Goal: Task Accomplishment & Management: Complete application form

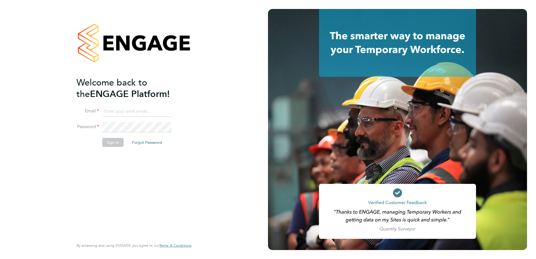
type input "neil.harris@cpplc.com"
click at [111, 143] on button "Sign In" at bounding box center [112, 142] width 21 height 9
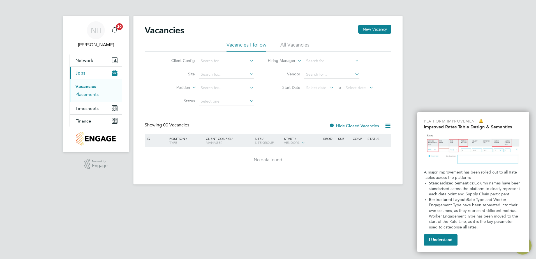
click at [88, 95] on link "Placements" at bounding box center [86, 94] width 23 height 5
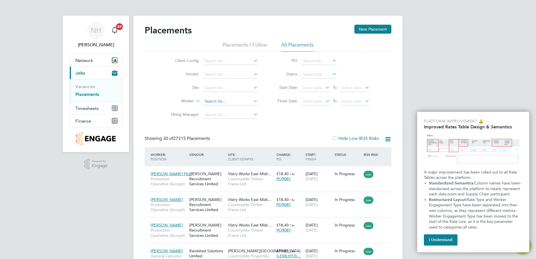
click at [218, 100] on input at bounding box center [230, 102] width 55 height 8
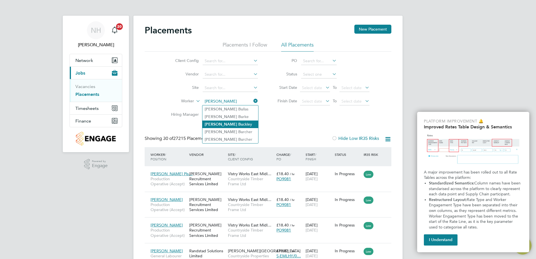
click at [214, 124] on li "Sean Bu ckley" at bounding box center [230, 124] width 56 height 8
type input "Sean Buckley"
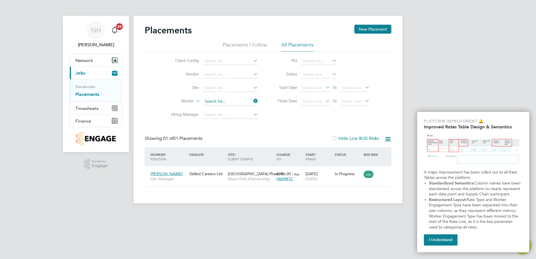
click at [226, 101] on input at bounding box center [230, 102] width 55 height 8
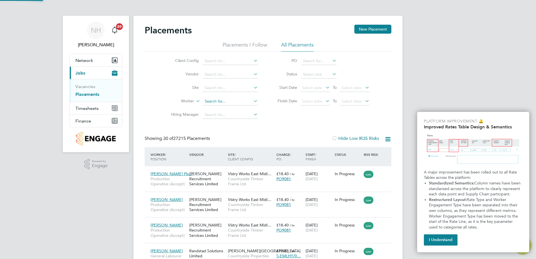
scroll to position [21, 49]
click at [219, 101] on input at bounding box center [230, 102] width 55 height 8
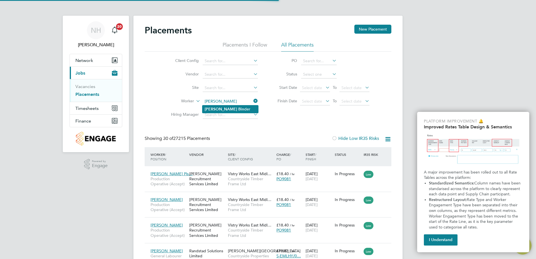
click at [222, 111] on li "Nick Bin der" at bounding box center [230, 109] width 56 height 8
type input "[PERSON_NAME]"
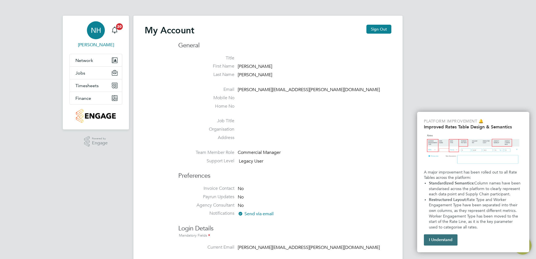
type input "neil.harris@cpplc.com"
click at [452, 241] on button "I Understand" at bounding box center [441, 239] width 34 height 11
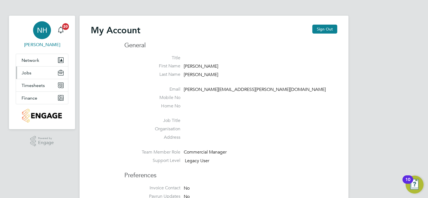
click at [35, 74] on button "Jobs" at bounding box center [42, 73] width 52 height 12
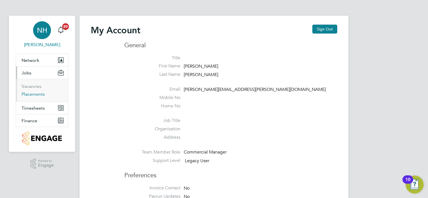
click at [35, 94] on link "Placements" at bounding box center [33, 94] width 23 height 5
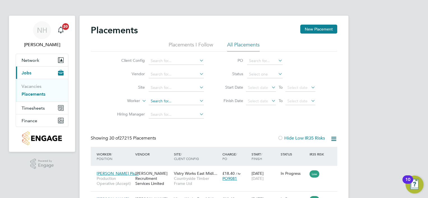
click at [167, 100] on input at bounding box center [176, 102] width 55 height 8
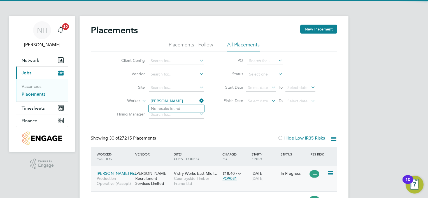
type input "nick buck"
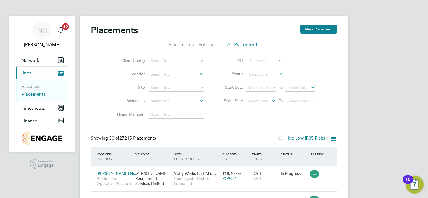
click at [166, 109] on li "No results found" at bounding box center [176, 108] width 55 height 7
click at [158, 99] on input at bounding box center [176, 102] width 55 height 8
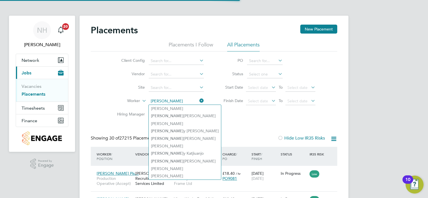
click at [172, 100] on input "nick bind" at bounding box center [176, 102] width 55 height 8
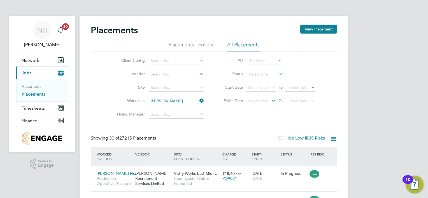
click at [176, 110] on li "Nick Bind er" at bounding box center [176, 109] width 55 height 8
type input "[PERSON_NAME]"
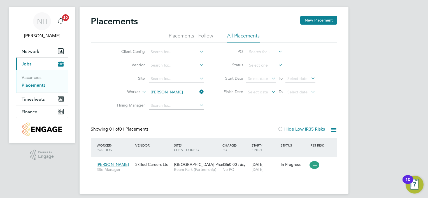
scroll to position [14, 0]
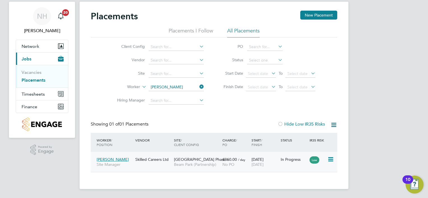
click at [113, 159] on span "[PERSON_NAME]" at bounding box center [113, 159] width 32 height 5
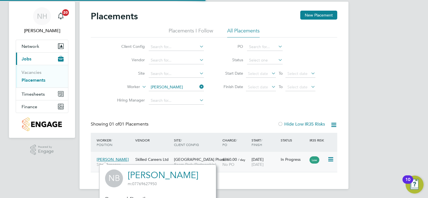
scroll to position [131, 117]
click at [258, 161] on div "07 Jul 2025 31 Dec 2025" at bounding box center [264, 162] width 29 height 16
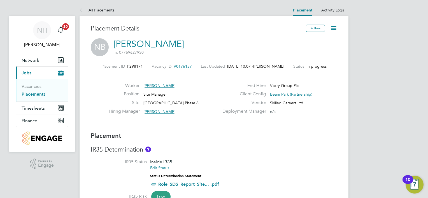
click at [335, 29] on icon at bounding box center [333, 28] width 7 height 7
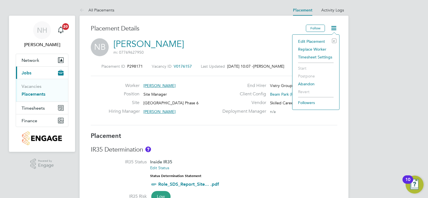
click at [311, 39] on li "Edit Placement e" at bounding box center [315, 42] width 41 height 8
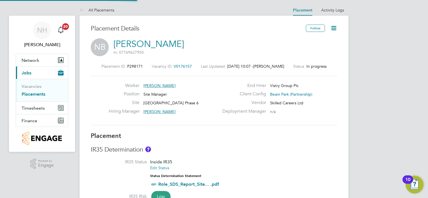
type input "[PERSON_NAME]"
type input "[DATE]"
type input "08:00"
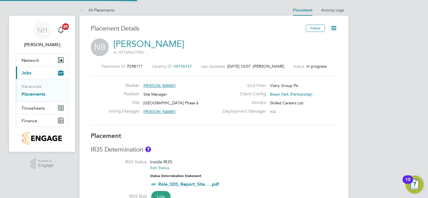
type input "18:00"
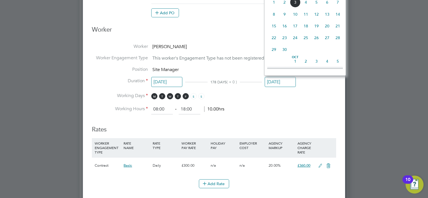
scroll to position [207, 0]
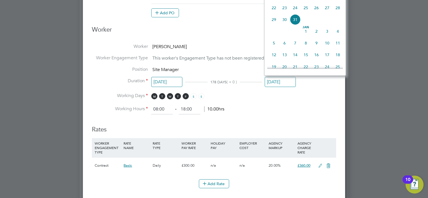
click at [279, 81] on input "[DATE]" at bounding box center [280, 82] width 31 height 10
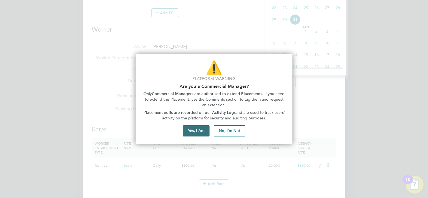
click at [201, 131] on button "Yes, I Am" at bounding box center [196, 131] width 27 height 11
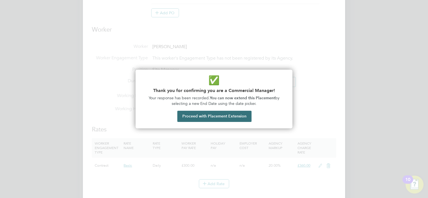
click at [193, 117] on button "Proceed with Placement Extension" at bounding box center [214, 116] width 74 height 11
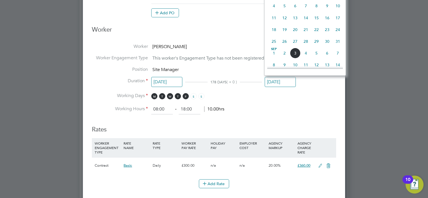
scroll to position [76, 0]
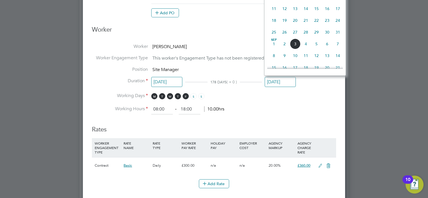
click at [337, 32] on span "31" at bounding box center [338, 32] width 11 height 11
type input "[DATE]"
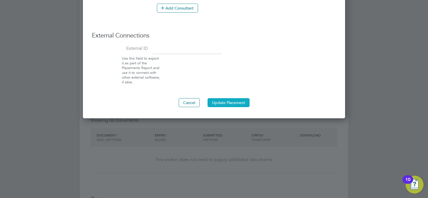
scroll to position [532, 0]
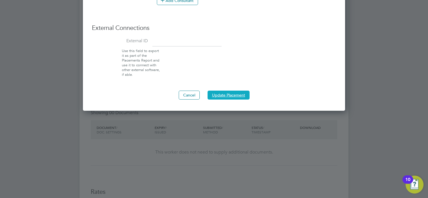
click at [216, 94] on button "Update Placement" at bounding box center [229, 95] width 42 height 9
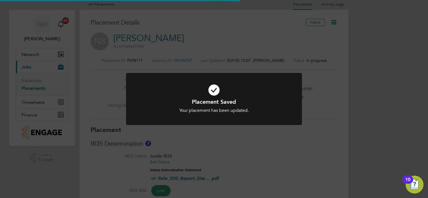
scroll to position [3, 3]
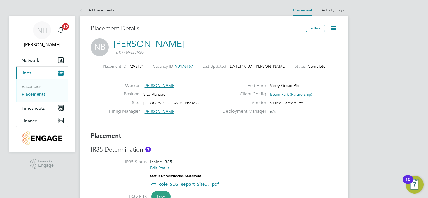
click at [333, 28] on icon at bounding box center [333, 28] width 7 height 7
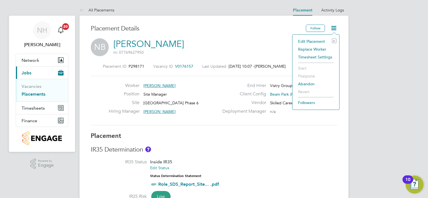
click at [316, 152] on h3 "IR35 Determination" at bounding box center [214, 150] width 247 height 8
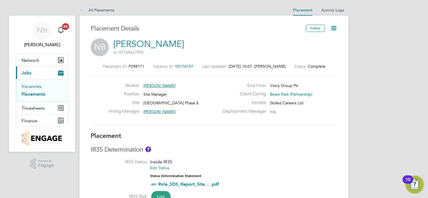
click at [31, 87] on link "Vacancies" at bounding box center [32, 86] width 20 height 5
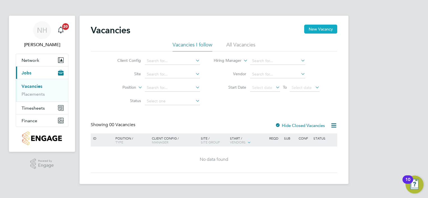
click at [330, 27] on button "New Vacancy" at bounding box center [320, 29] width 33 height 9
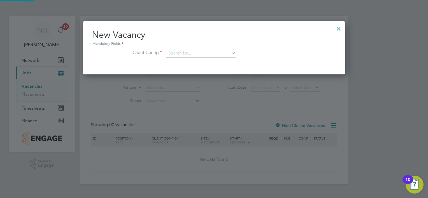
scroll to position [53, 263]
click at [183, 52] on input at bounding box center [200, 53] width 69 height 8
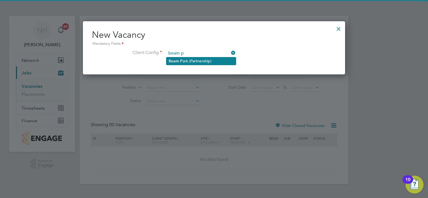
click at [183, 63] on li "Beam P ark (Partnership)" at bounding box center [200, 61] width 69 height 8
type input "Beam Park (Partnership)"
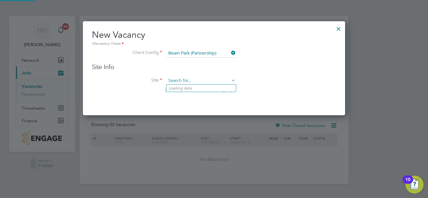
click at [180, 79] on input at bounding box center [200, 81] width 69 height 8
click at [186, 103] on li "[GEOGRAPHIC_DATA] Phase 6" at bounding box center [200, 104] width 69 height 8
type input "[GEOGRAPHIC_DATA] Phase 6"
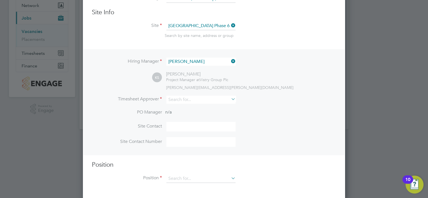
scroll to position [55, 0]
click at [194, 99] on input at bounding box center [200, 99] width 69 height 8
click at [190, 104] on li "[PERSON_NAME]" at bounding box center [200, 107] width 69 height 8
type input "[PERSON_NAME]"
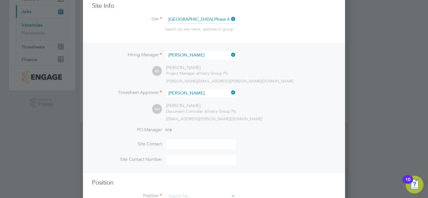
scroll to position [80, 0]
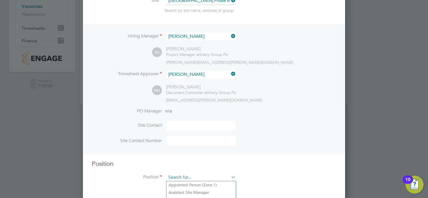
click at [191, 174] on input at bounding box center [200, 178] width 69 height 8
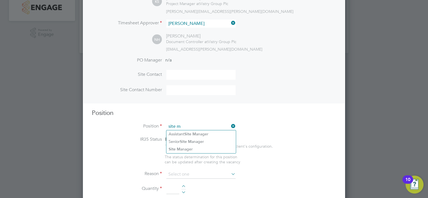
scroll to position [136, 0]
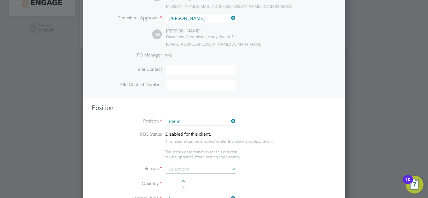
click at [186, 146] on li "Site M anager" at bounding box center [200, 145] width 69 height 8
type input "Site Manager"
type textarea "- Ensures that works are carried out in accordance with the contract informatio…"
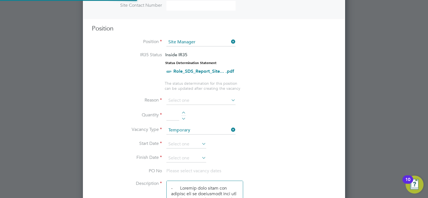
scroll to position [220, 0]
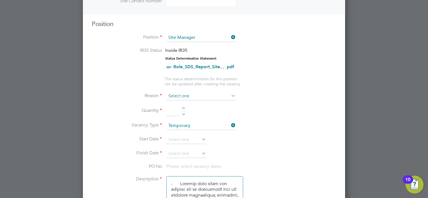
click at [193, 95] on input at bounding box center [200, 96] width 69 height 8
click at [184, 155] on li "Replacement" at bounding box center [200, 154] width 69 height 7
type input "Replacement"
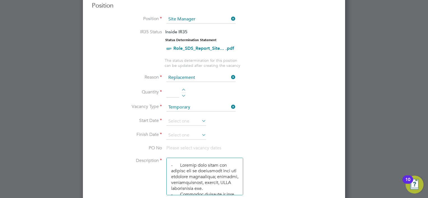
scroll to position [276, 0]
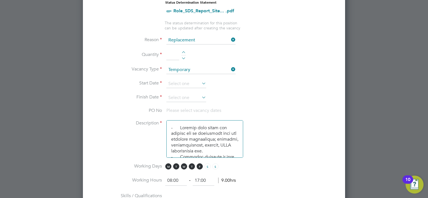
click at [182, 51] on div at bounding box center [183, 53] width 5 height 4
type input "1"
click at [204, 69] on input at bounding box center [200, 70] width 69 height 8
click at [177, 84] on li "Permanent" at bounding box center [200, 83] width 69 height 7
type input "Permanent"
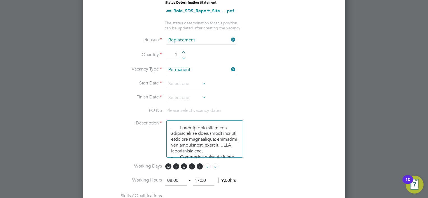
click at [201, 81] on icon at bounding box center [201, 84] width 0 height 8
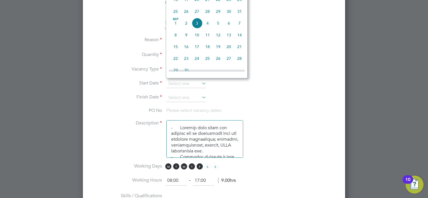
click at [176, 27] on span "[DATE]" at bounding box center [175, 23] width 11 height 11
type input "[DATE]"
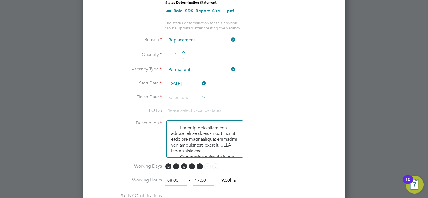
click at [201, 98] on icon at bounding box center [201, 98] width 0 height 8
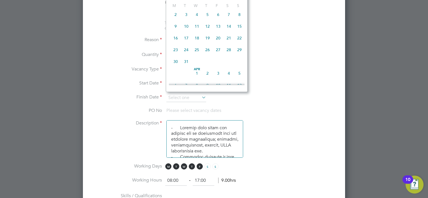
scroll to position [595, 0]
click at [184, 32] on span "31" at bounding box center [186, 26] width 11 height 11
type input "[DATE]"
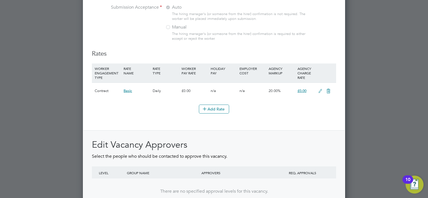
scroll to position [641, 0]
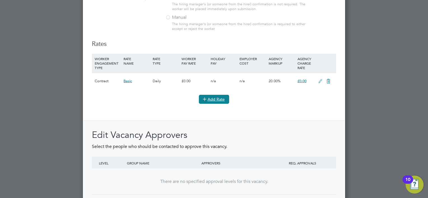
click at [207, 97] on icon at bounding box center [205, 99] width 4 height 4
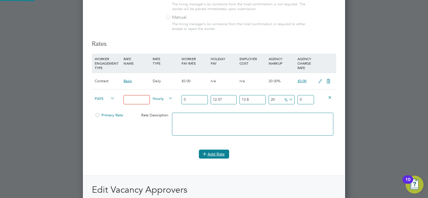
scroll to position [917, 263]
click at [133, 98] on input at bounding box center [137, 99] width 26 height 9
click at [119, 126] on div "Primary Rate Rate Description:" at bounding box center [214, 127] width 244 height 34
click at [167, 96] on icon at bounding box center [167, 99] width 0 height 8
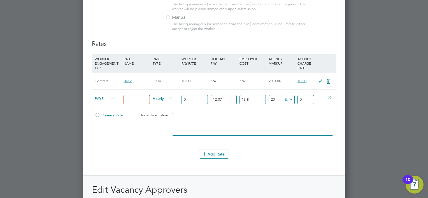
click at [146, 100] on input at bounding box center [137, 99] width 26 height 9
click at [135, 95] on input at bounding box center [137, 99] width 26 height 9
type input "BASIC"
click at [158, 111] on li "DAILY" at bounding box center [163, 109] width 24 height 7
click at [192, 96] on input "0" at bounding box center [195, 99] width 26 height 9
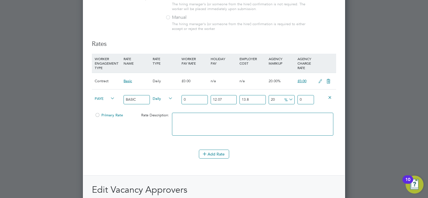
drag, startPoint x: 194, startPoint y: 96, endPoint x: 180, endPoint y: 99, distance: 15.0
click at [180, 99] on div "PAYE BASIC Daily 0 12.07 n/a 13.8 n/a 20 0 % 0" at bounding box center [214, 99] width 244 height 21
type input "2"
type input "3.06085584"
type input "28"
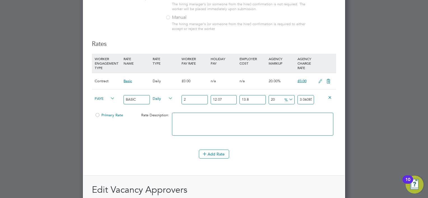
type input "42.85198176"
type input "280"
type input "428.5198176"
type input "280"
drag, startPoint x: 225, startPoint y: 95, endPoint x: 208, endPoint y: 97, distance: 16.9
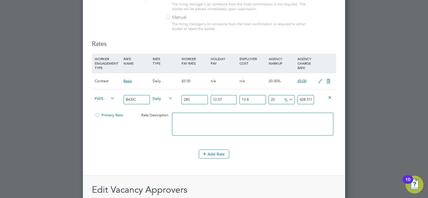
click at [208, 97] on div "PAYE BASIC Daily 280 12.07 n/a 13.8 n/a 20 71.4199696 % 428.5198176" at bounding box center [214, 99] width 244 height 21
type input "0"
type input "382.368"
drag, startPoint x: 248, startPoint y: 95, endPoint x: 240, endPoint y: 94, distance: 8.0
click at [240, 95] on input "13.8" at bounding box center [253, 99] width 26 height 9
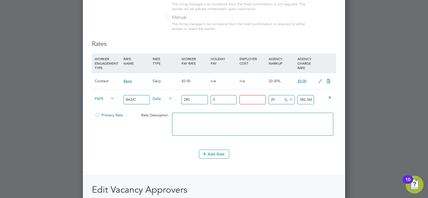
type input "0"
type input "336"
click at [254, 110] on div at bounding box center [253, 127] width 164 height 34
click at [98, 115] on div at bounding box center [98, 117] width 6 height 4
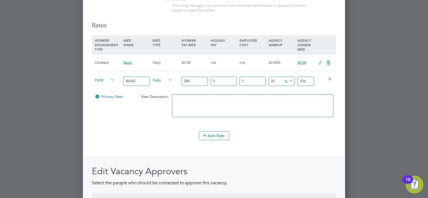
scroll to position [669, 0]
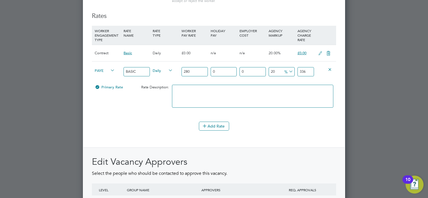
click at [328, 51] on icon at bounding box center [328, 53] width 7 height 4
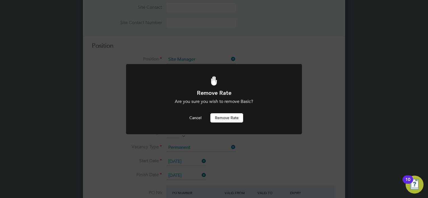
click at [230, 118] on button "Remove rate" at bounding box center [226, 117] width 33 height 9
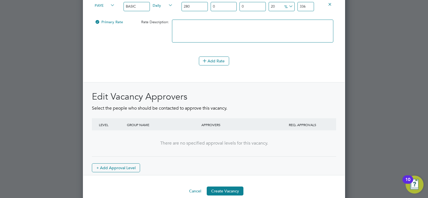
scroll to position [723, 0]
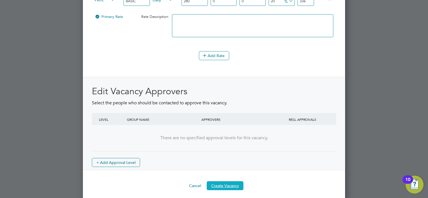
click at [219, 184] on button "Create Vacancy" at bounding box center [225, 186] width 37 height 9
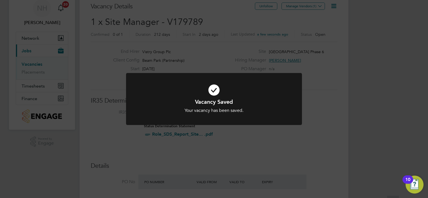
scroll to position [84, 0]
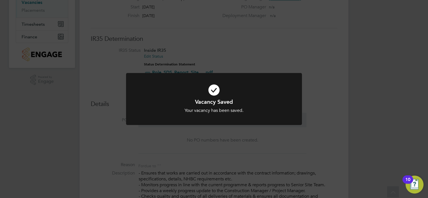
click at [332, 108] on div "Vacancy Saved Your vacancy has been saved. Cancel Okay" at bounding box center [214, 99] width 428 height 198
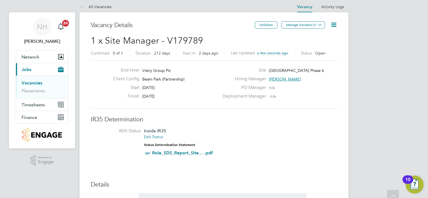
scroll to position [0, 0]
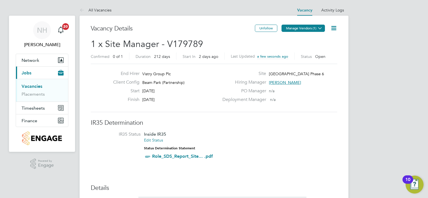
click at [300, 29] on button "Manage Vendors (1)" at bounding box center [303, 28] width 43 height 7
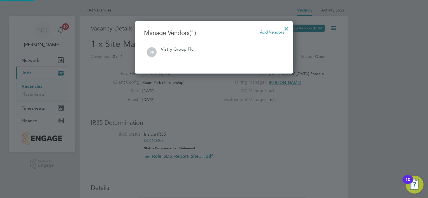
scroll to position [52, 158]
click at [270, 33] on span "Add Vendors" at bounding box center [272, 31] width 24 height 5
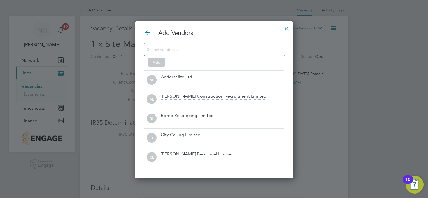
scroll to position [157, 158]
click at [209, 51] on input at bounding box center [210, 49] width 126 height 7
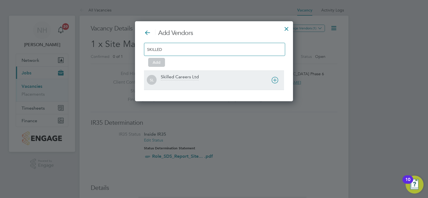
type input "SKILLED"
click at [179, 80] on div "Skilled Careers Ltd" at bounding box center [180, 77] width 38 height 6
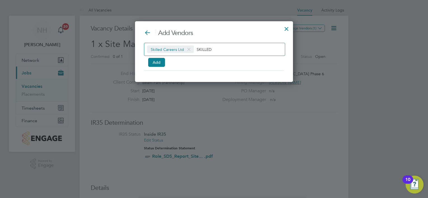
click at [228, 51] on input "SKILLED" at bounding box center [214, 49] width 35 height 7
type input "S"
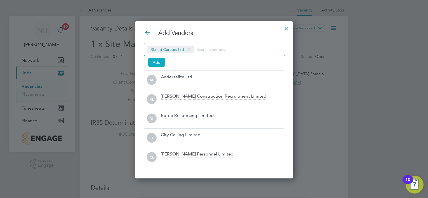
click at [155, 61] on button "Add" at bounding box center [156, 62] width 17 height 9
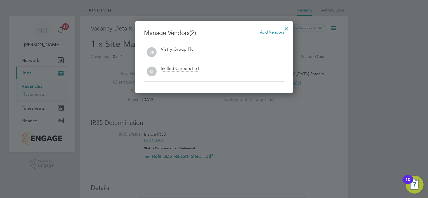
click at [286, 29] on div at bounding box center [287, 27] width 10 height 10
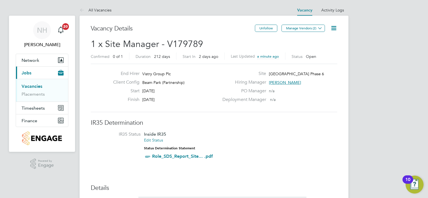
click at [211, 42] on h2 "1 x Site Manager - V179789 Confirmed 0 of 1 Duration 212 days Start [DATE][DATE…" at bounding box center [214, 50] width 247 height 24
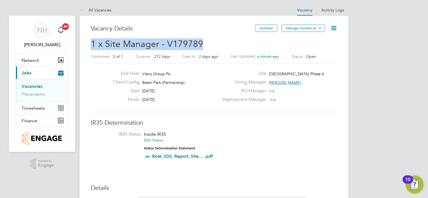
drag, startPoint x: 203, startPoint y: 43, endPoint x: 88, endPoint y: 47, distance: 115.2
copy span "1 x Site Manager - V179789"
click at [34, 85] on link "Vacancies" at bounding box center [32, 86] width 21 height 5
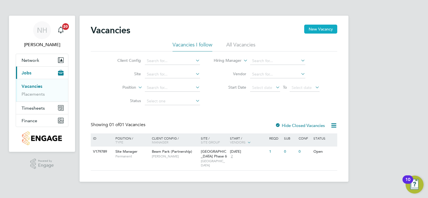
click at [327, 31] on button "New Vacancy" at bounding box center [320, 29] width 33 height 9
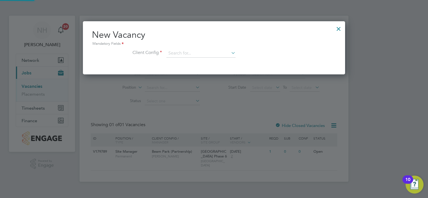
scroll to position [53, 263]
click at [185, 53] on input at bounding box center [200, 53] width 69 height 8
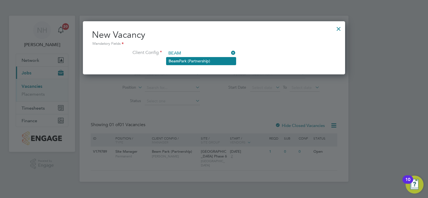
click at [190, 64] on li "Beam Park (Partnership)" at bounding box center [200, 61] width 69 height 8
type input "Beam Park (Partnership)"
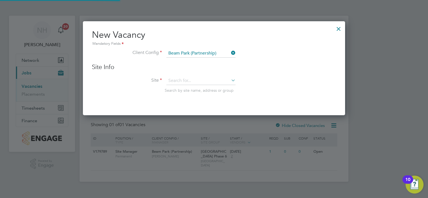
scroll to position [94, 263]
click at [186, 82] on input at bounding box center [200, 81] width 69 height 8
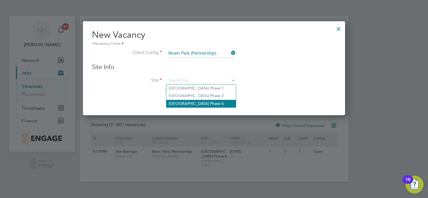
click at [191, 104] on li "[GEOGRAPHIC_DATA] Phase 6" at bounding box center [200, 104] width 69 height 8
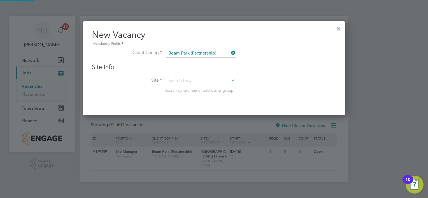
type input "[GEOGRAPHIC_DATA] Phase 6"
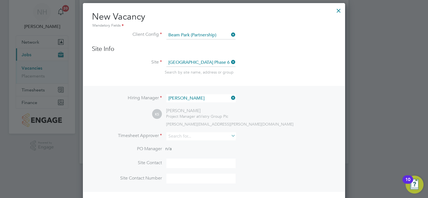
scroll to position [55, 0]
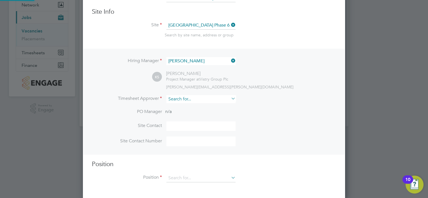
click at [223, 100] on input at bounding box center [200, 99] width 69 height 8
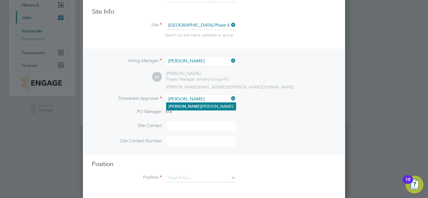
click at [198, 108] on li "[PERSON_NAME]" at bounding box center [200, 107] width 69 height 8
type input "[PERSON_NAME]"
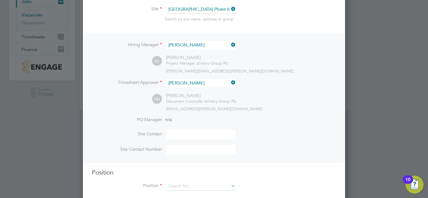
scroll to position [80, 0]
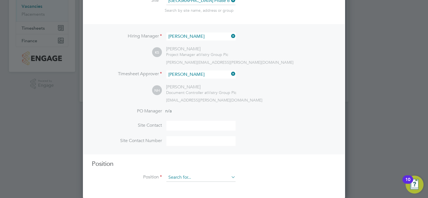
click at [180, 177] on input at bounding box center [200, 178] width 69 height 8
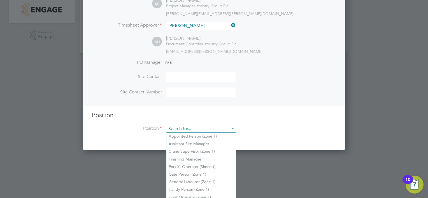
scroll to position [139, 0]
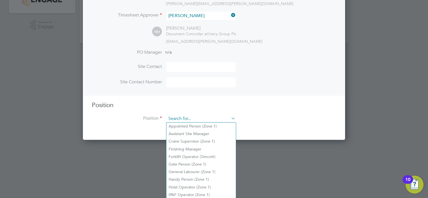
click at [181, 120] on input at bounding box center [200, 119] width 69 height 8
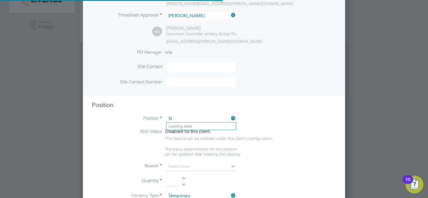
scroll to position [805, 263]
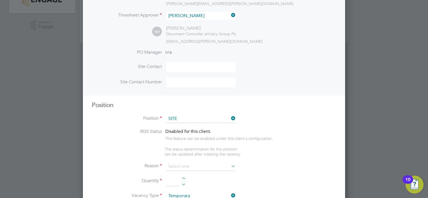
click at [184, 139] on li "Site Manager" at bounding box center [200, 142] width 69 height 8
type input "Site Manager"
type textarea "- Ensures that works are carried out in accordance with the contract informatio…"
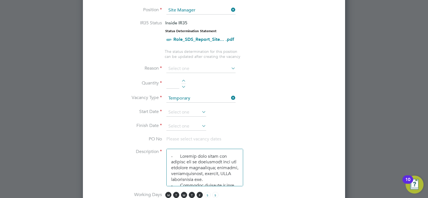
scroll to position [251, 0]
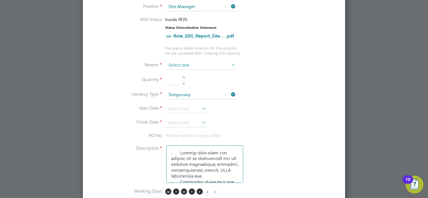
click at [182, 64] on input at bounding box center [200, 65] width 69 height 8
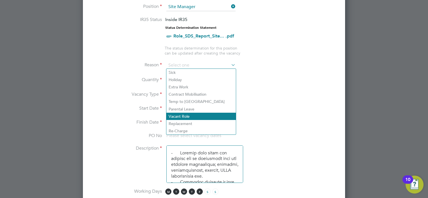
click at [179, 117] on li "Vacant Role" at bounding box center [200, 116] width 69 height 7
type input "Vacant Role"
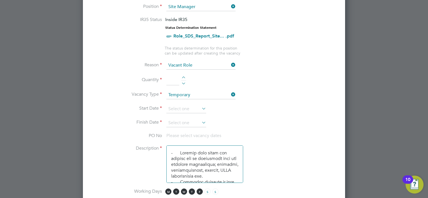
click at [183, 76] on div at bounding box center [183, 78] width 5 height 4
type input "1"
click at [186, 92] on input at bounding box center [200, 95] width 69 height 8
click at [179, 109] on li "Permanent" at bounding box center [200, 108] width 69 height 7
type input "Permanent"
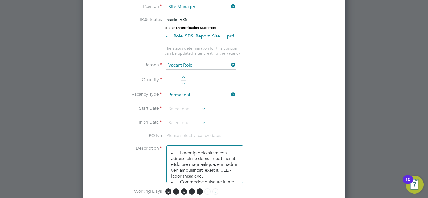
scroll to position [279, 0]
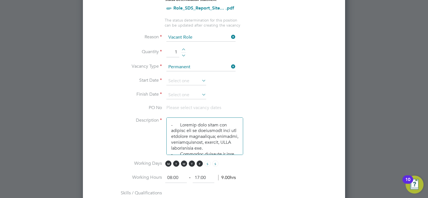
click at [201, 79] on icon at bounding box center [201, 81] width 0 height 8
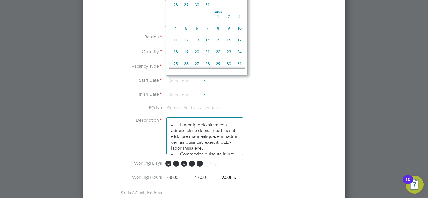
scroll to position [115, 0]
click at [174, 54] on span "18" at bounding box center [175, 52] width 11 height 11
type input "[DATE]"
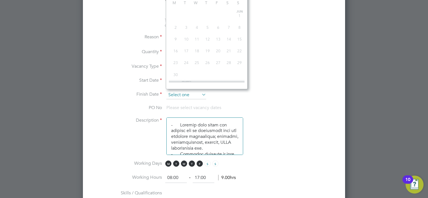
scroll to position [171, 0]
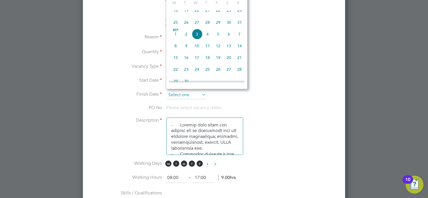
click at [199, 94] on input at bounding box center [186, 95] width 40 height 8
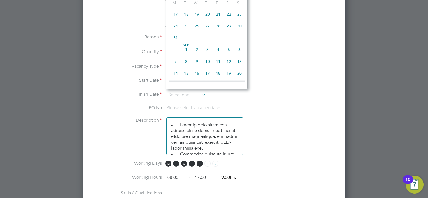
scroll to position [897, 0]
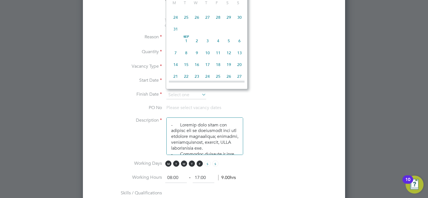
click at [239, 23] on span "30" at bounding box center [239, 17] width 11 height 11
type input "[DATE]"
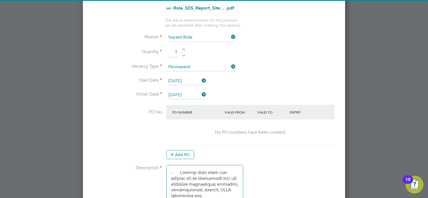
click at [287, 78] on li "Start Date [DATE]" at bounding box center [214, 84] width 244 height 14
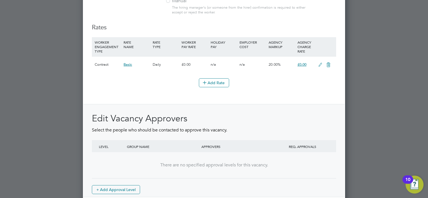
scroll to position [671, 0]
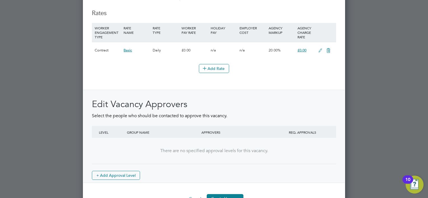
click at [320, 48] on icon at bounding box center [320, 50] width 7 height 4
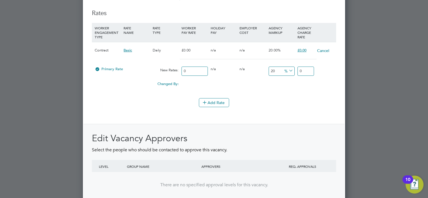
drag, startPoint x: 197, startPoint y: 67, endPoint x: 178, endPoint y: 69, distance: 18.9
click at [178, 69] on div "Primary Rate New Rates: 0 0 n/a 0 n/a 20 0 % 0" at bounding box center [214, 71] width 244 height 15
type input "3"
type input "3.6"
type input "33"
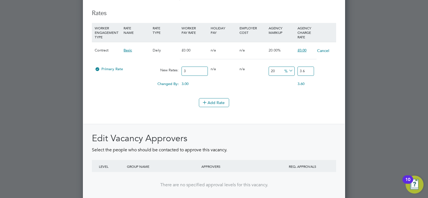
type input "39.6"
type input "330"
type input "396"
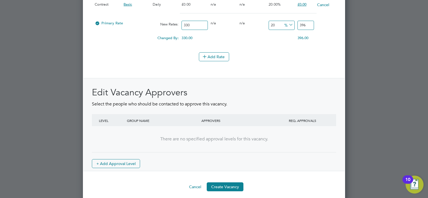
scroll to position [718, 0]
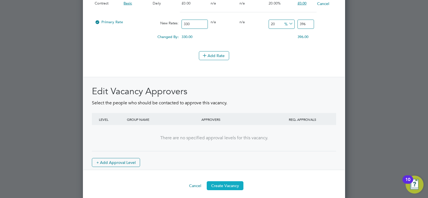
type input "330"
click at [223, 183] on button "Create Vacancy" at bounding box center [225, 186] width 37 height 9
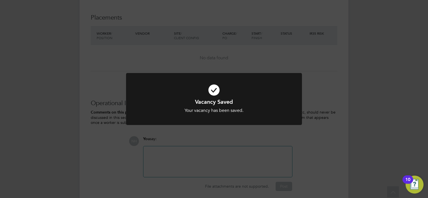
scroll to position [532, 0]
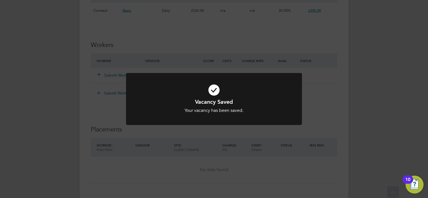
click at [332, 106] on div "Vacancy Saved Your vacancy has been saved. Cancel Okay" at bounding box center [214, 99] width 428 height 198
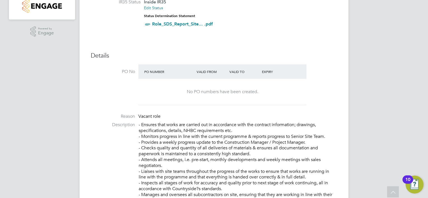
scroll to position [0, 0]
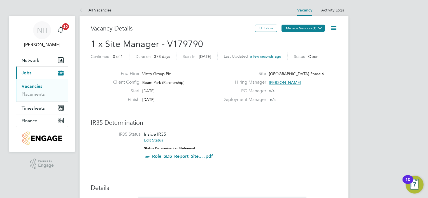
click at [295, 26] on button "Manage Vendors (1)" at bounding box center [303, 28] width 43 height 7
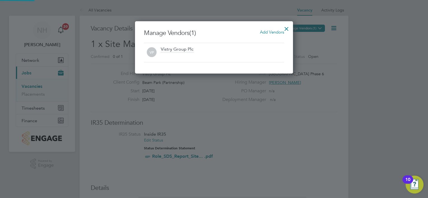
scroll to position [52, 158]
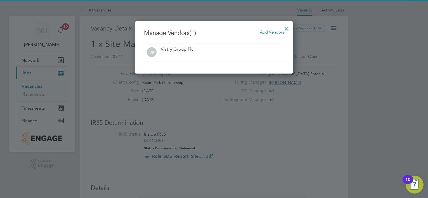
click at [267, 29] on span "Add Vendors" at bounding box center [272, 31] width 24 height 5
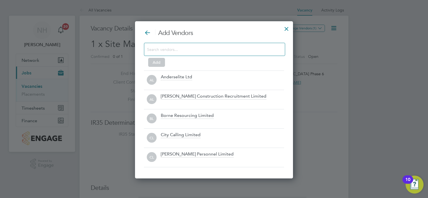
click at [209, 49] on input at bounding box center [210, 49] width 126 height 7
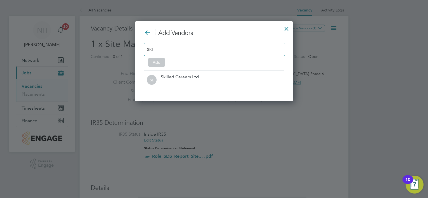
scroll to position [80, 158]
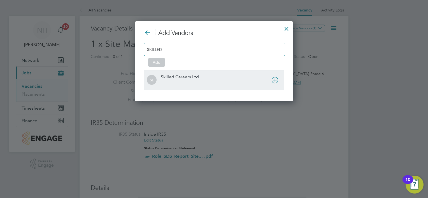
type input "SKILLED"
click at [182, 77] on div "Skilled Careers Ltd" at bounding box center [180, 77] width 38 height 6
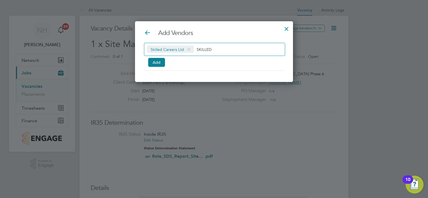
scroll to position [61, 158]
drag, startPoint x: 214, startPoint y: 52, endPoint x: 195, endPoint y: 46, distance: 19.9
click at [195, 46] on div "Skilled Careers Ltd SKILLED" at bounding box center [214, 49] width 141 height 13
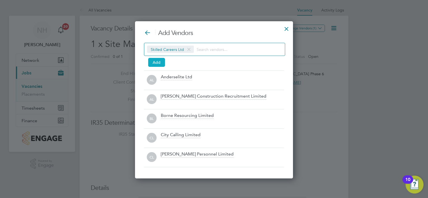
click at [158, 62] on button "Add" at bounding box center [156, 62] width 17 height 9
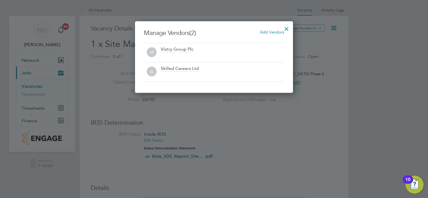
click at [286, 26] on div at bounding box center [287, 27] width 10 height 10
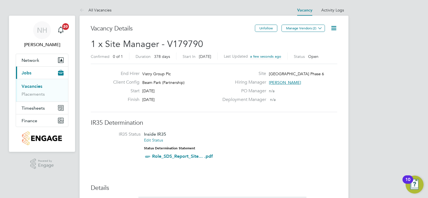
click at [203, 41] on h2 "1 x Site Manager - V179790 Confirmed 0 of 1 Duration 378 days Start [DATE][DATE…" at bounding box center [214, 50] width 247 height 24
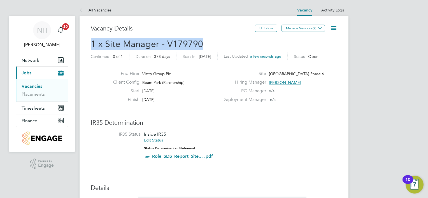
drag, startPoint x: 202, startPoint y: 43, endPoint x: 87, endPoint y: 43, distance: 114.6
copy span "1 x Site Manager - V179790"
